Goal: Information Seeking & Learning: Learn about a topic

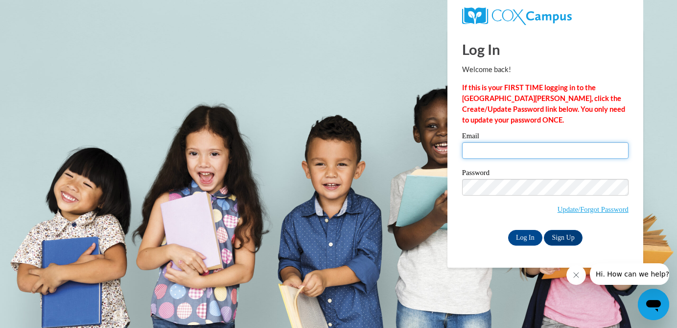
click at [491, 151] on input "Email" at bounding box center [545, 150] width 167 height 17
type input "[EMAIL_ADDRESS][DOMAIN_NAME]"
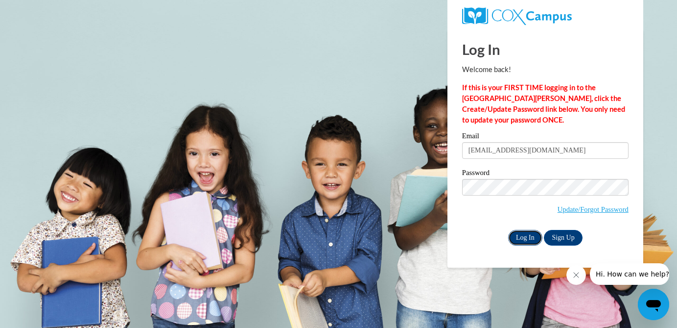
click at [530, 242] on input "Log In" at bounding box center [525, 238] width 34 height 16
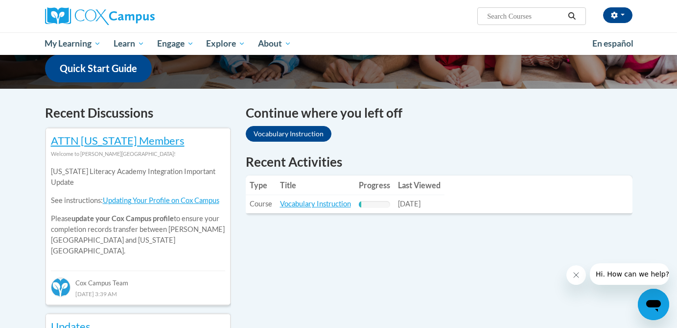
scroll to position [252, 0]
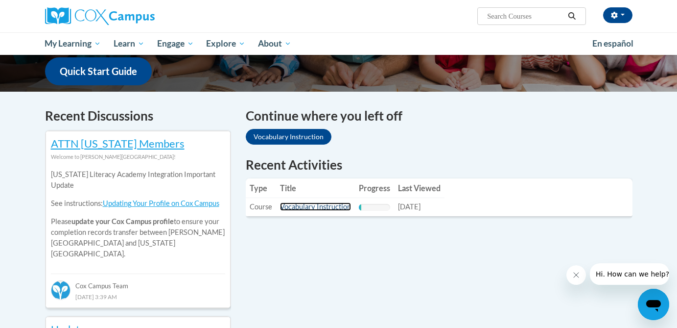
click at [296, 208] on link "Vocabulary Instruction" at bounding box center [315, 206] width 71 height 8
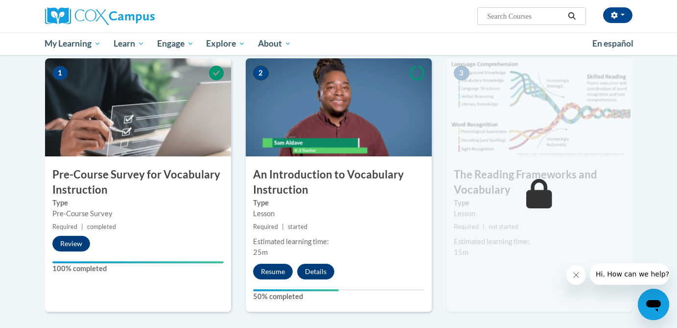
scroll to position [200, 0]
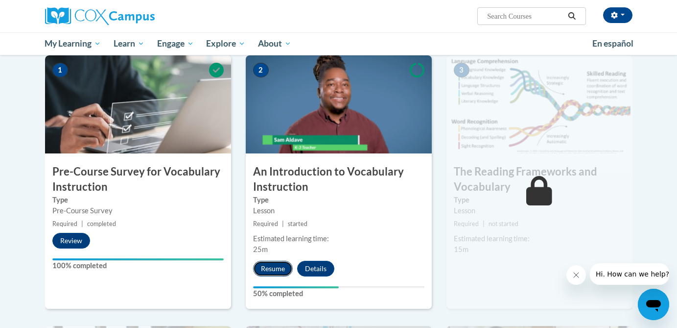
click at [267, 274] on button "Resume" at bounding box center [273, 269] width 40 height 16
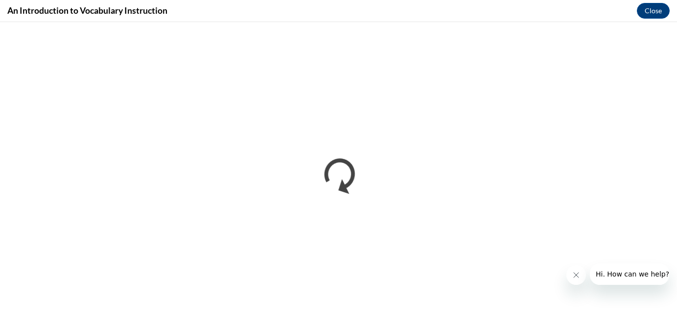
scroll to position [0, 0]
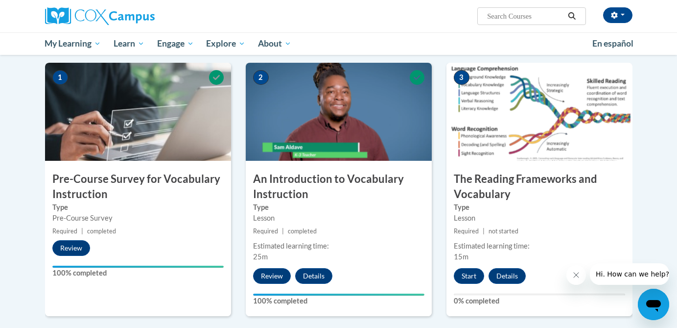
scroll to position [193, 0]
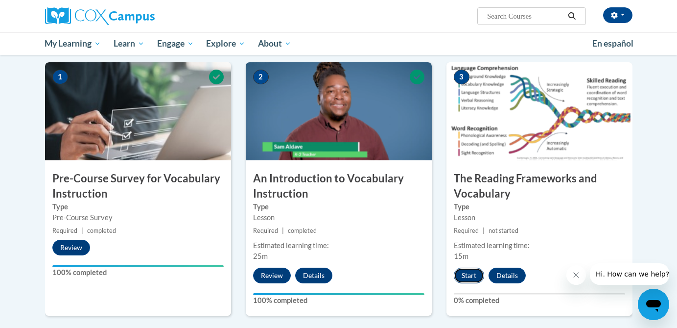
click at [472, 277] on button "Start" at bounding box center [469, 275] width 30 height 16
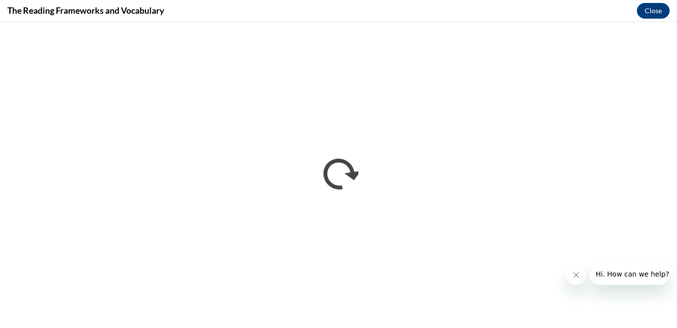
scroll to position [0, 0]
